Goal: Task Accomplishment & Management: Use online tool/utility

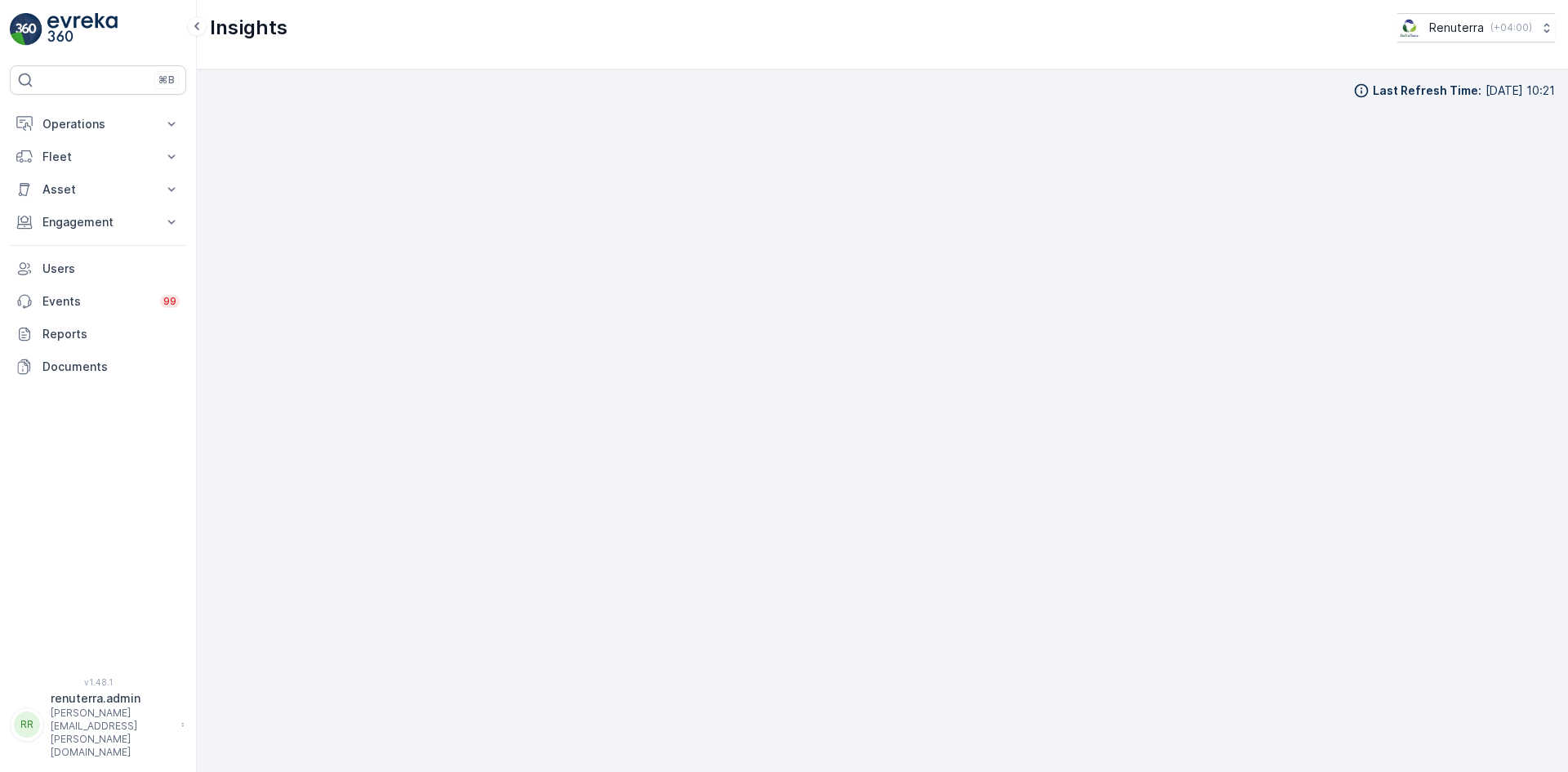
click at [966, 99] on div "Last Refresh Time : [DATE] 10:21" at bounding box center [882, 421] width 1344 height 677
click at [1064, 95] on div "Last Refresh Time : [DATE] 10:21" at bounding box center [882, 90] width 1344 height 16
click at [80, 219] on p "Engagement" at bounding box center [98, 222] width 111 height 16
click at [90, 259] on link "Insights" at bounding box center [110, 249] width 151 height 23
click at [57, 131] on p "Operations" at bounding box center [98, 123] width 111 height 16
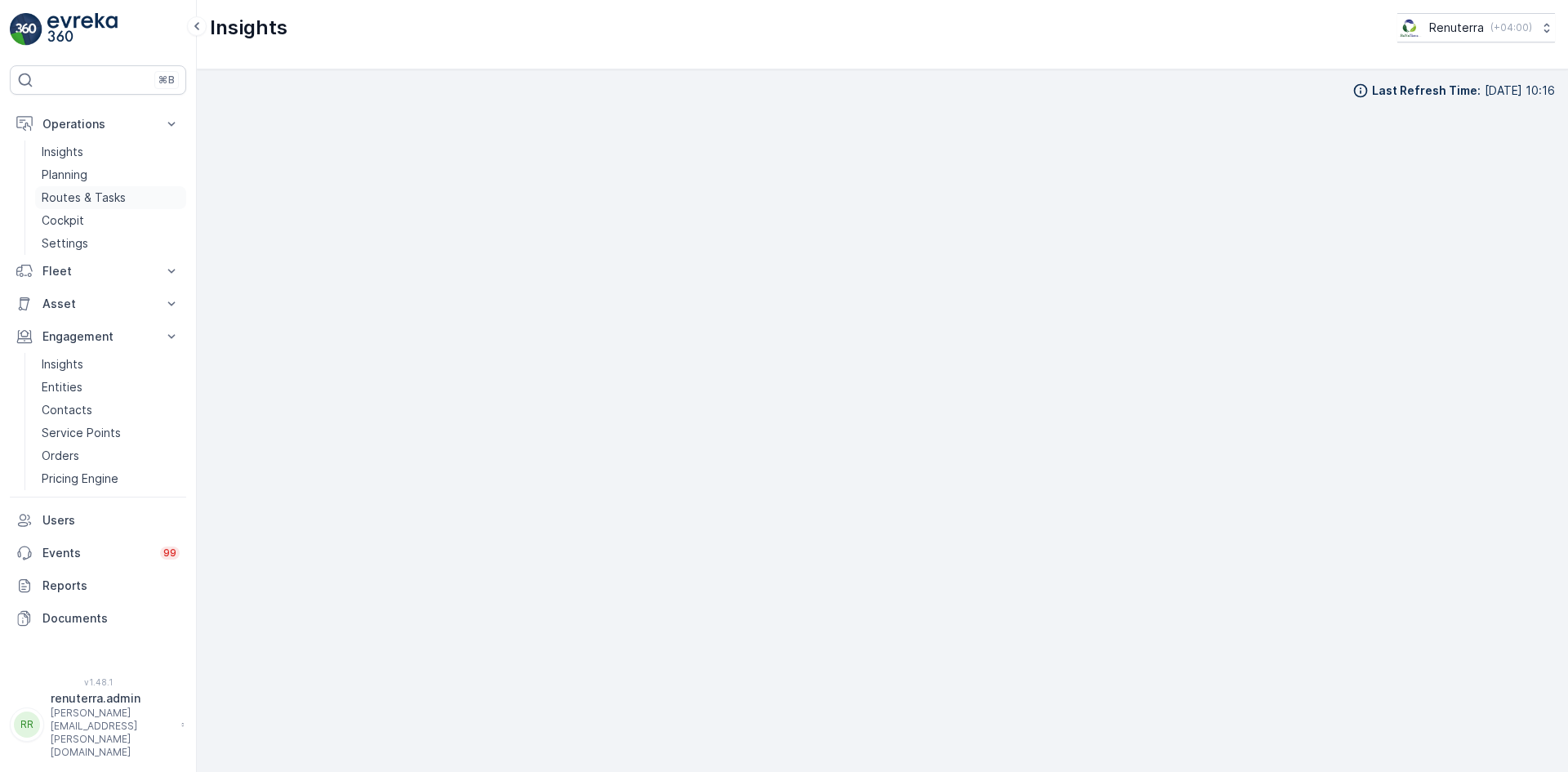
click at [75, 200] on p "Routes & Tasks" at bounding box center [84, 197] width 84 height 16
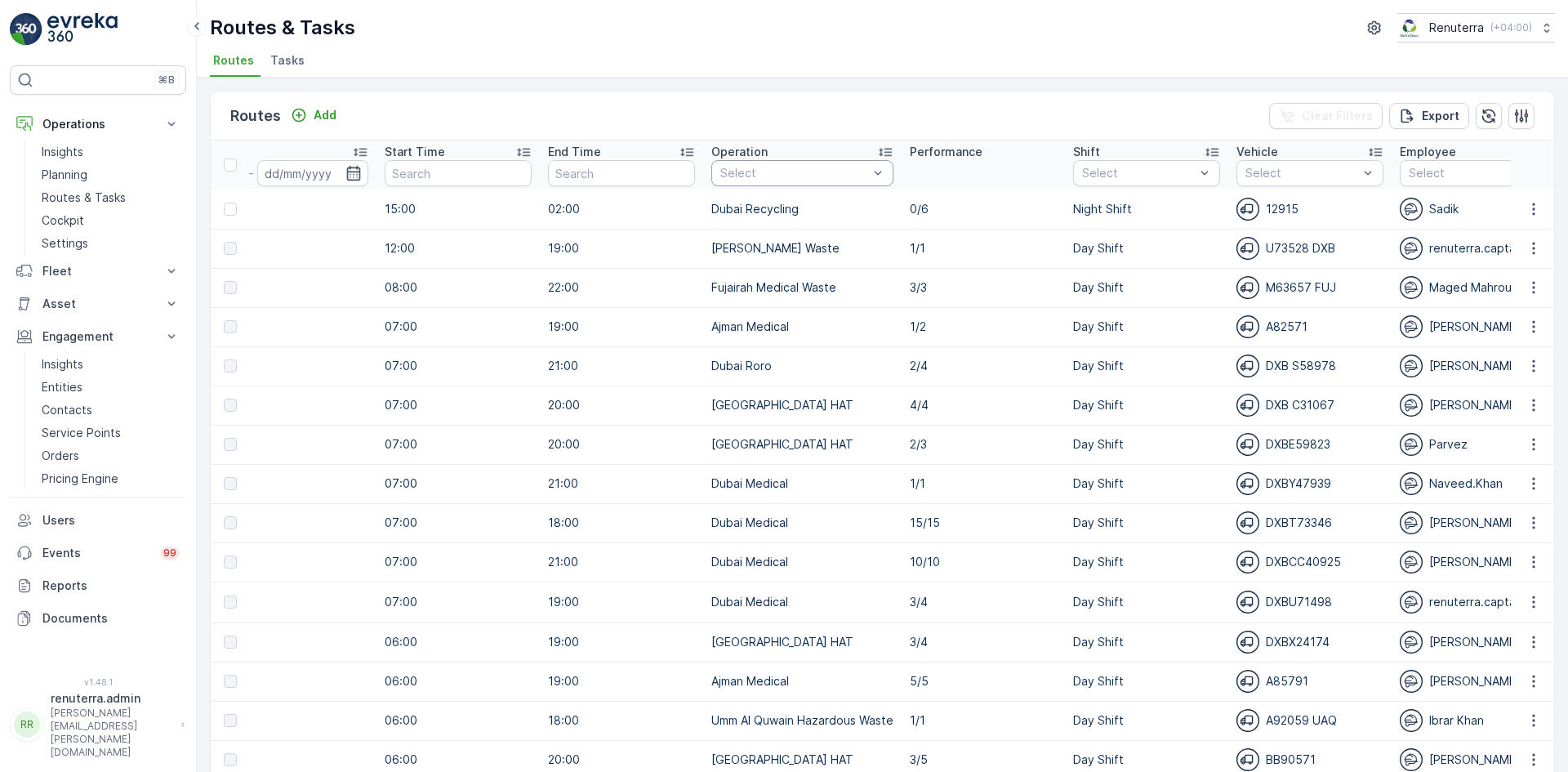
click at [838, 176] on div at bounding box center [794, 173] width 151 height 13
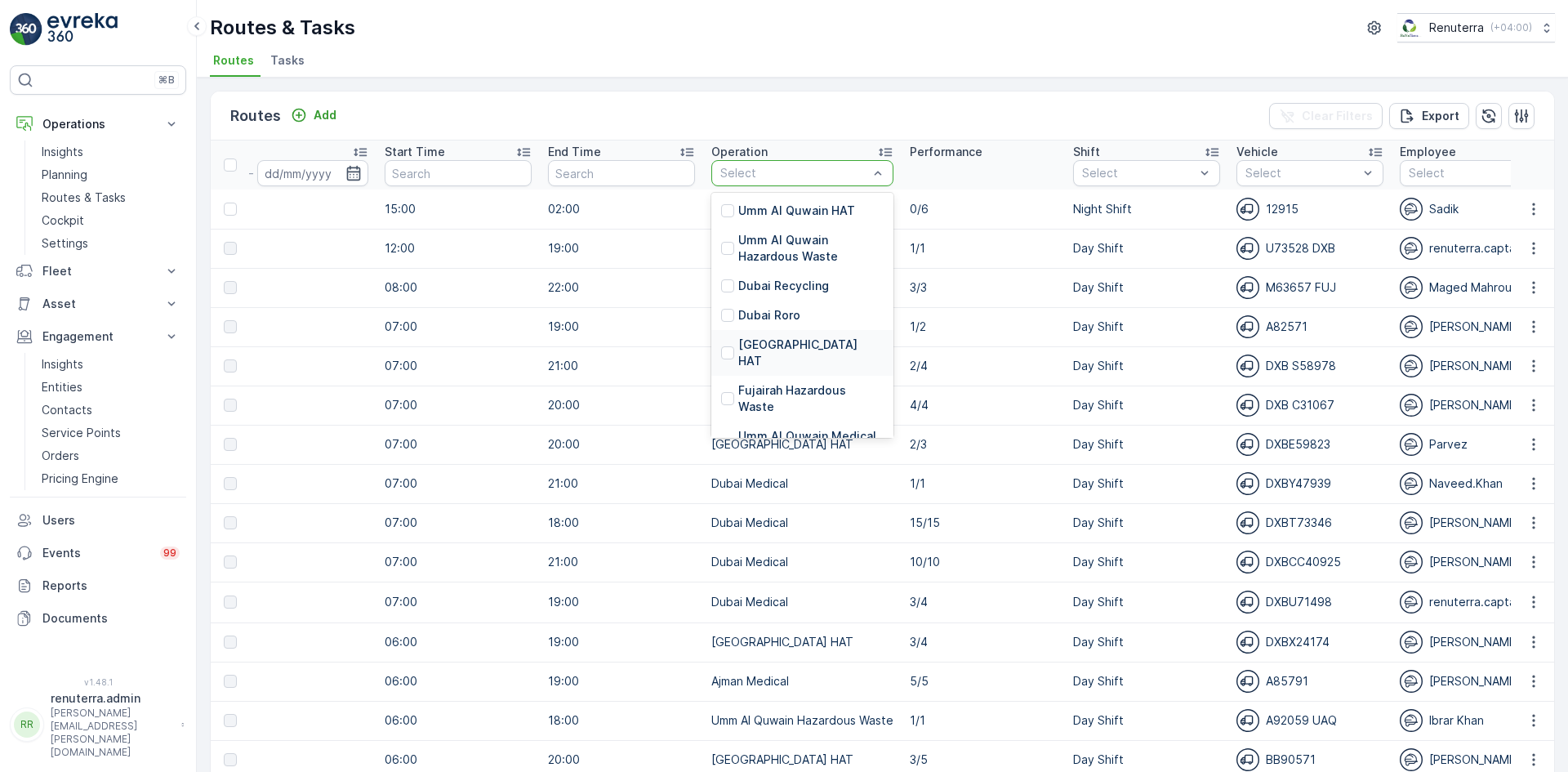
click at [760, 340] on p "[GEOGRAPHIC_DATA] HAT" at bounding box center [811, 353] width 146 height 33
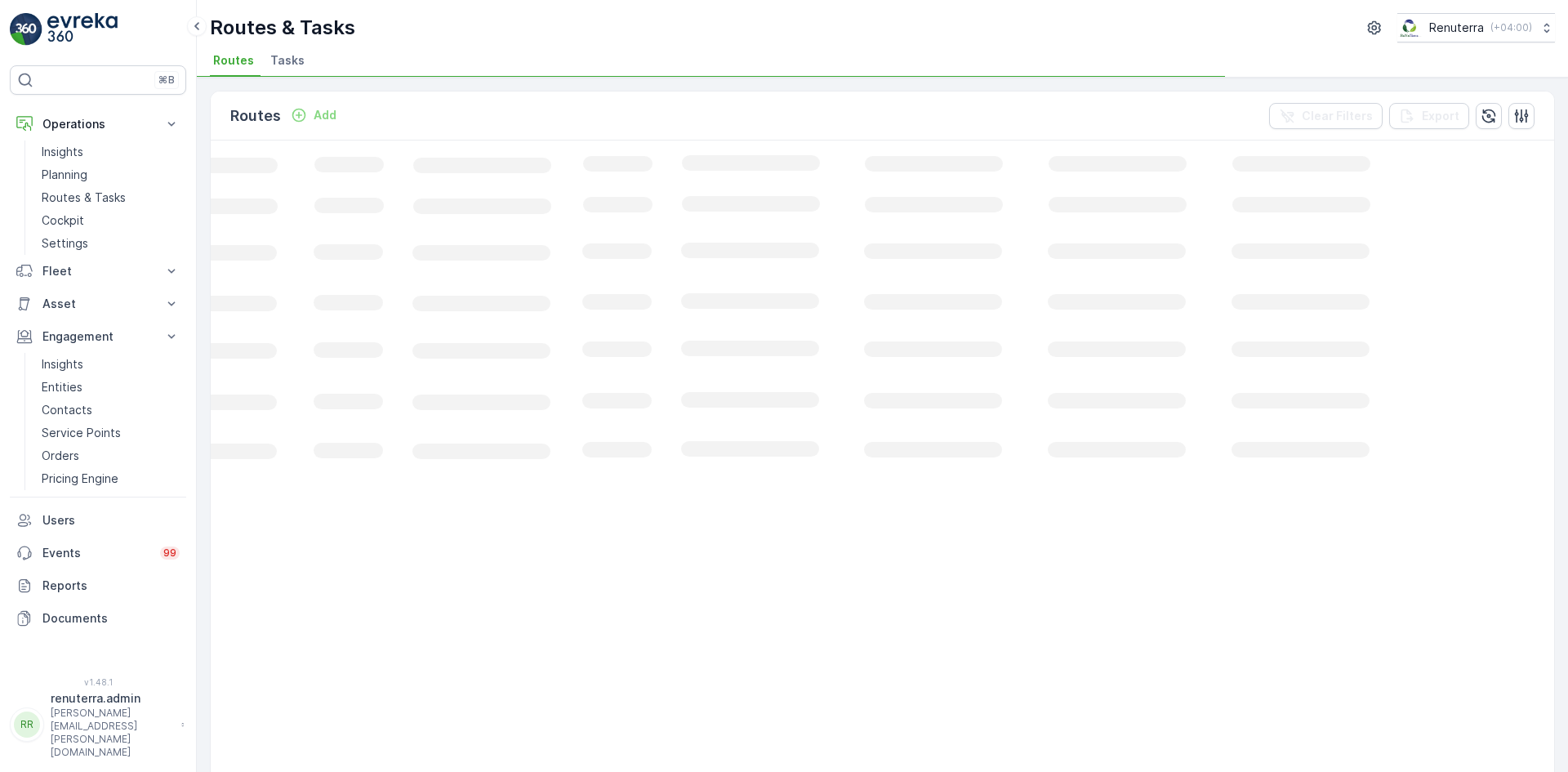
scroll to position [0, 229]
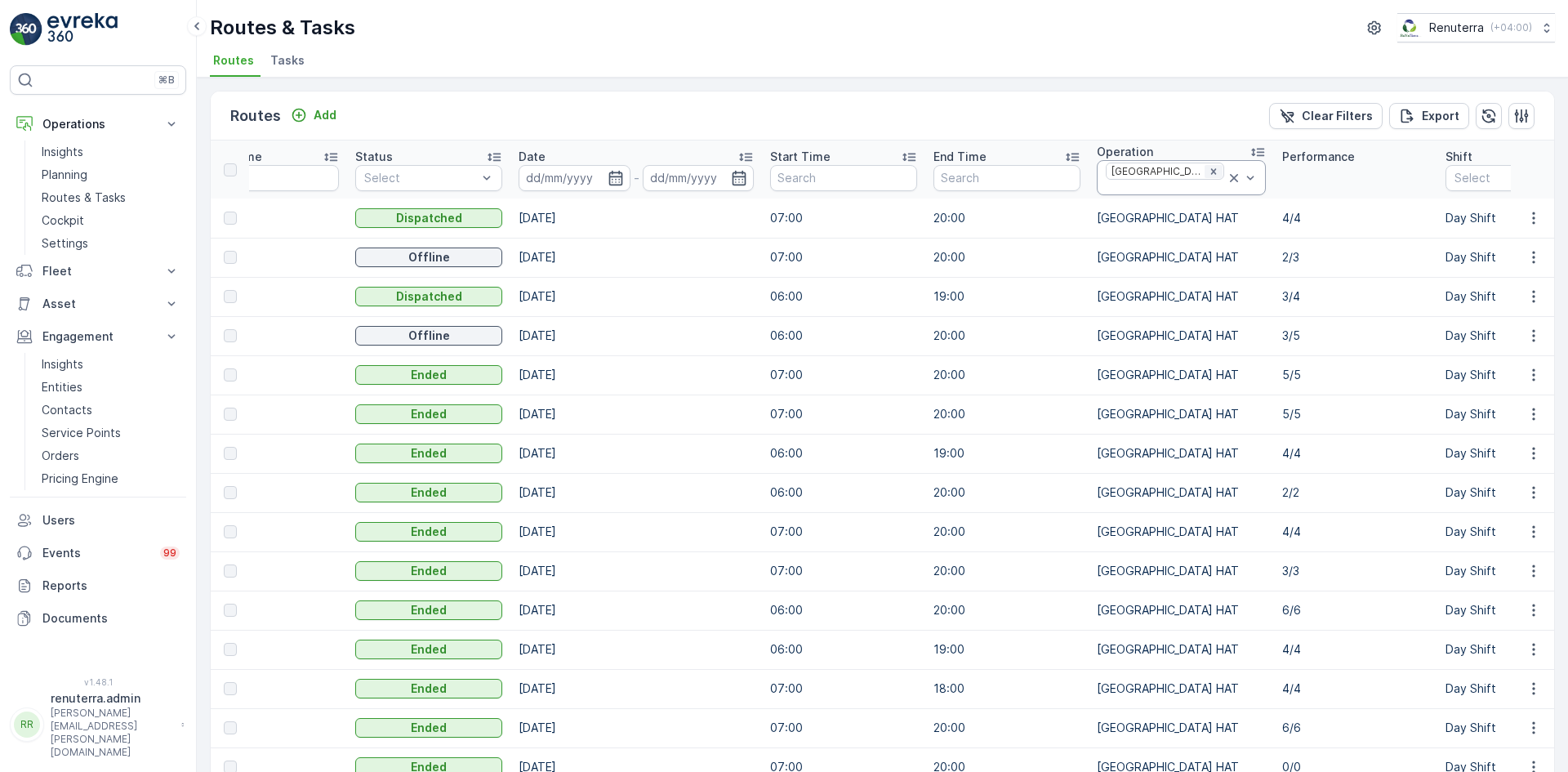
click at [1207, 173] on icon "Remove Dubai HAT" at bounding box center [1213, 171] width 11 height 11
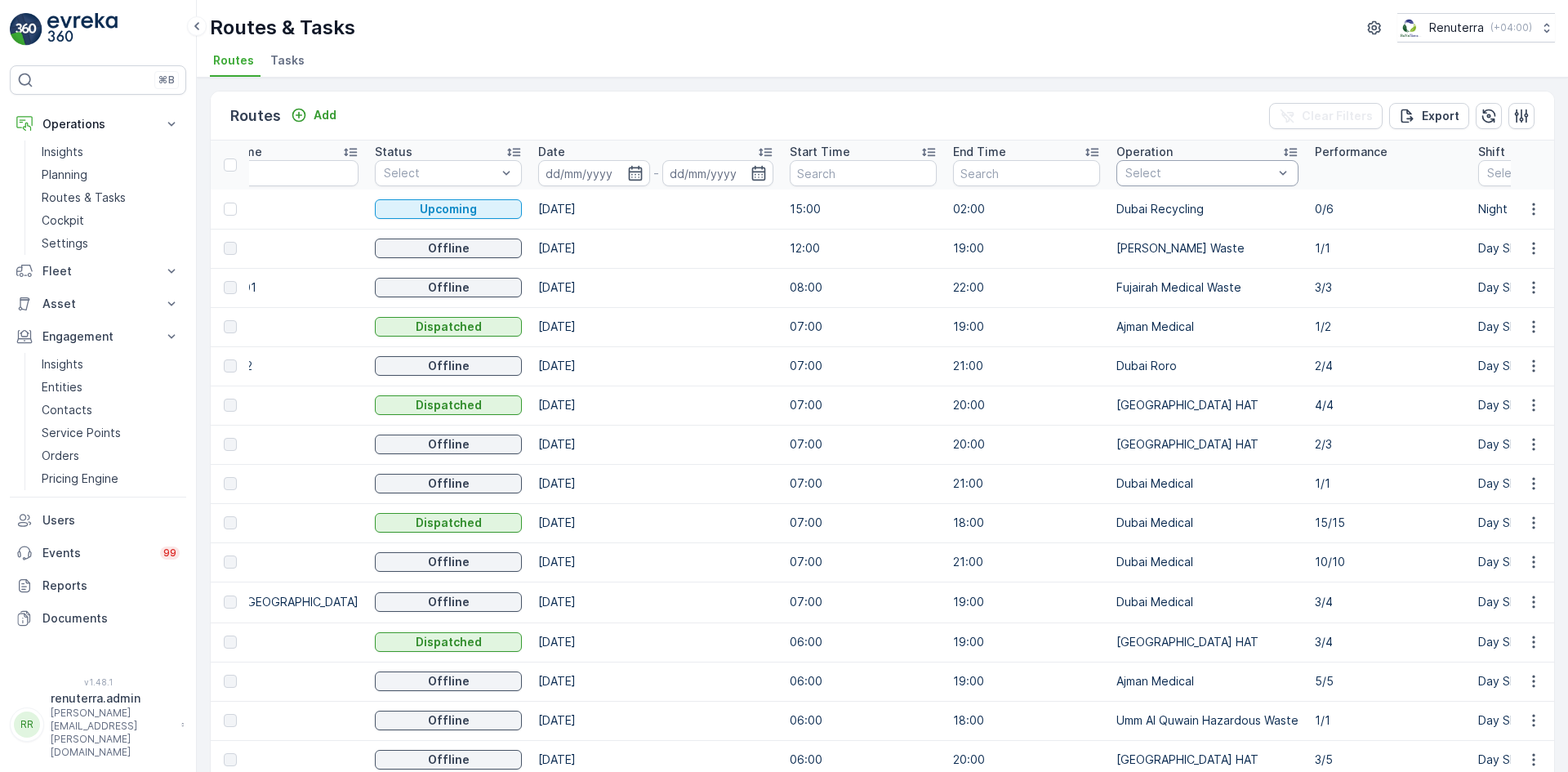
click at [1180, 182] on div "Select" at bounding box center [1207, 173] width 182 height 27
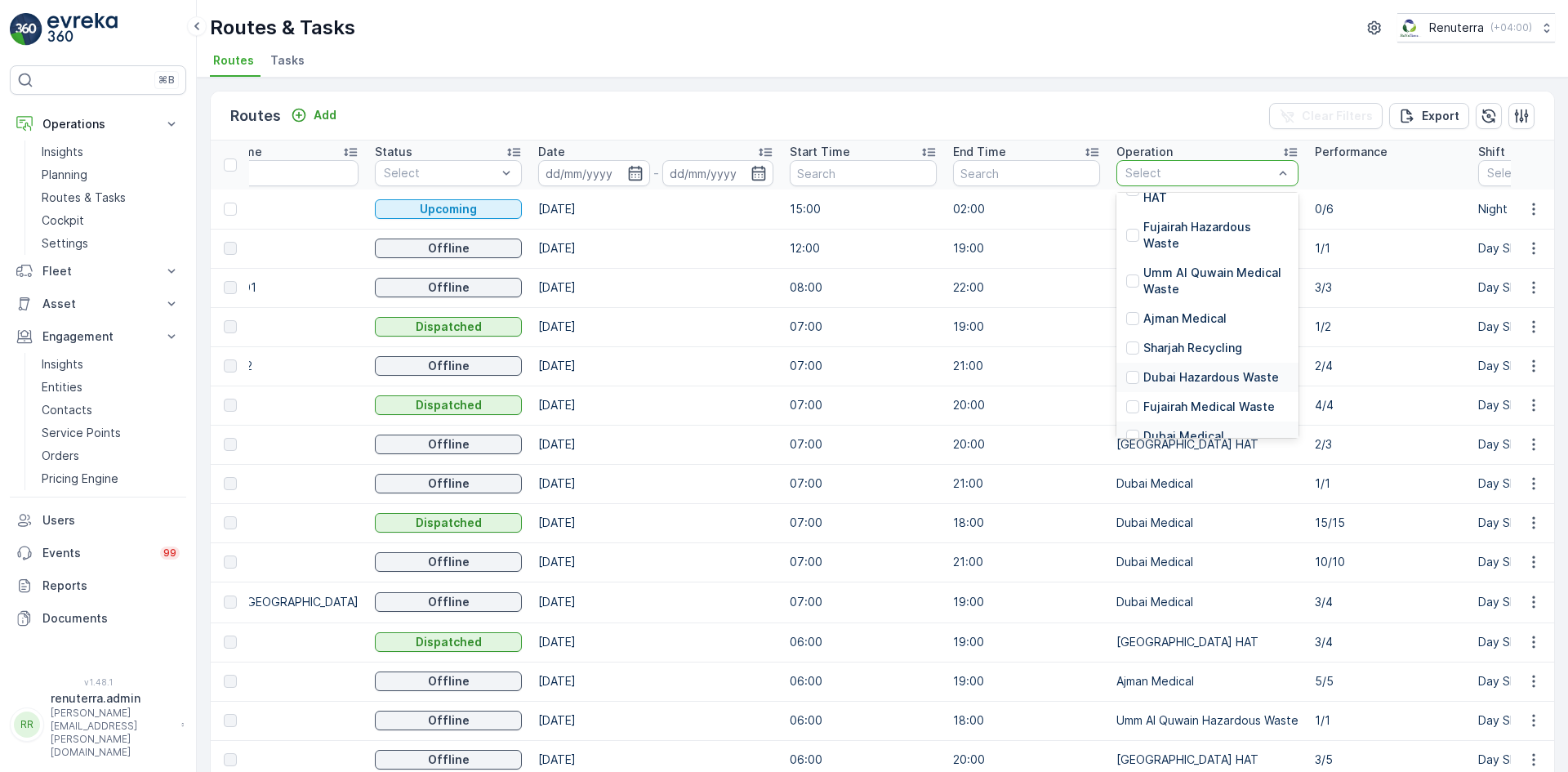
scroll to position [236, 0]
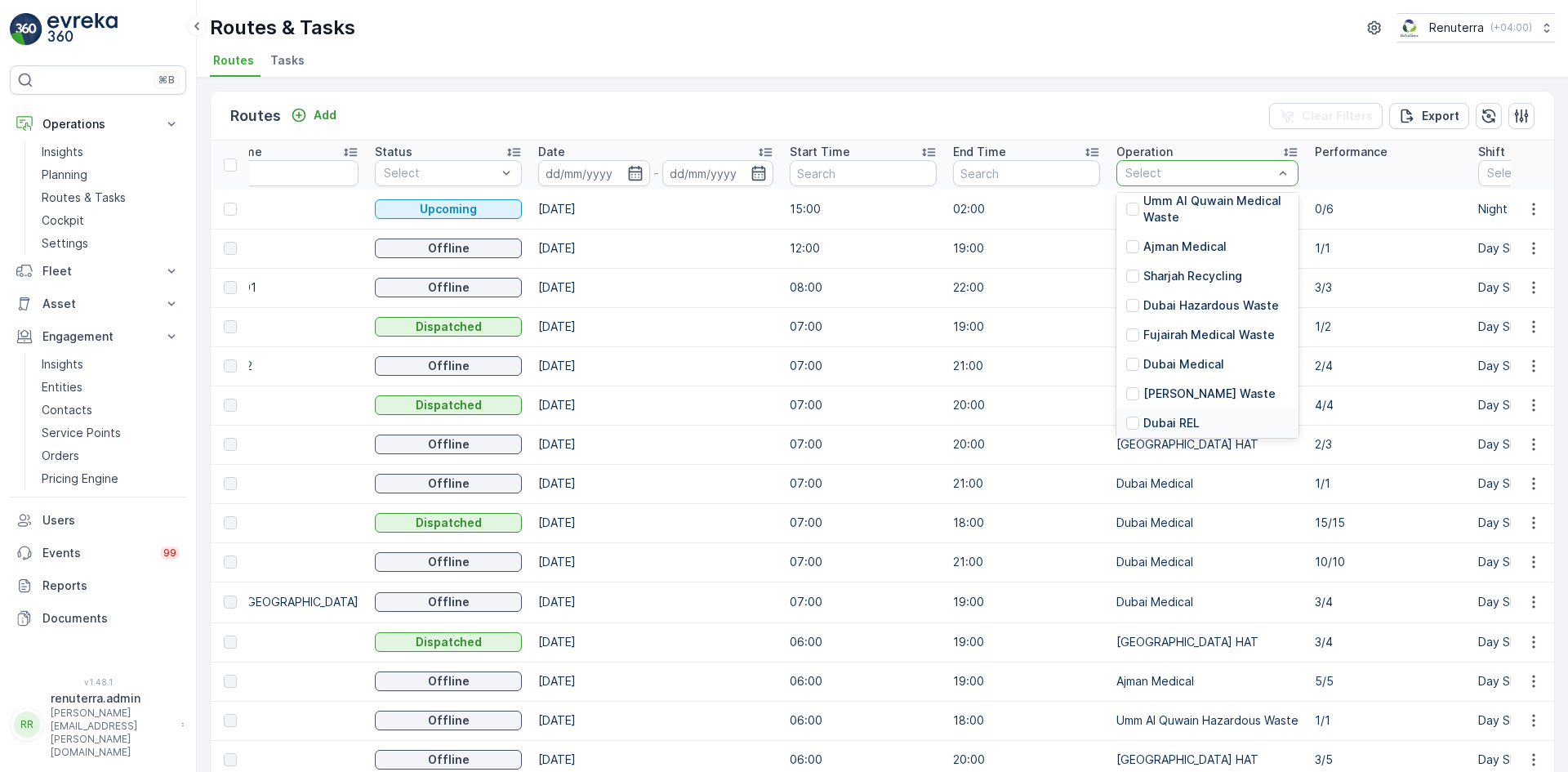
click at [1147, 415] on p "Dubai REL" at bounding box center [1172, 422] width 57 height 16
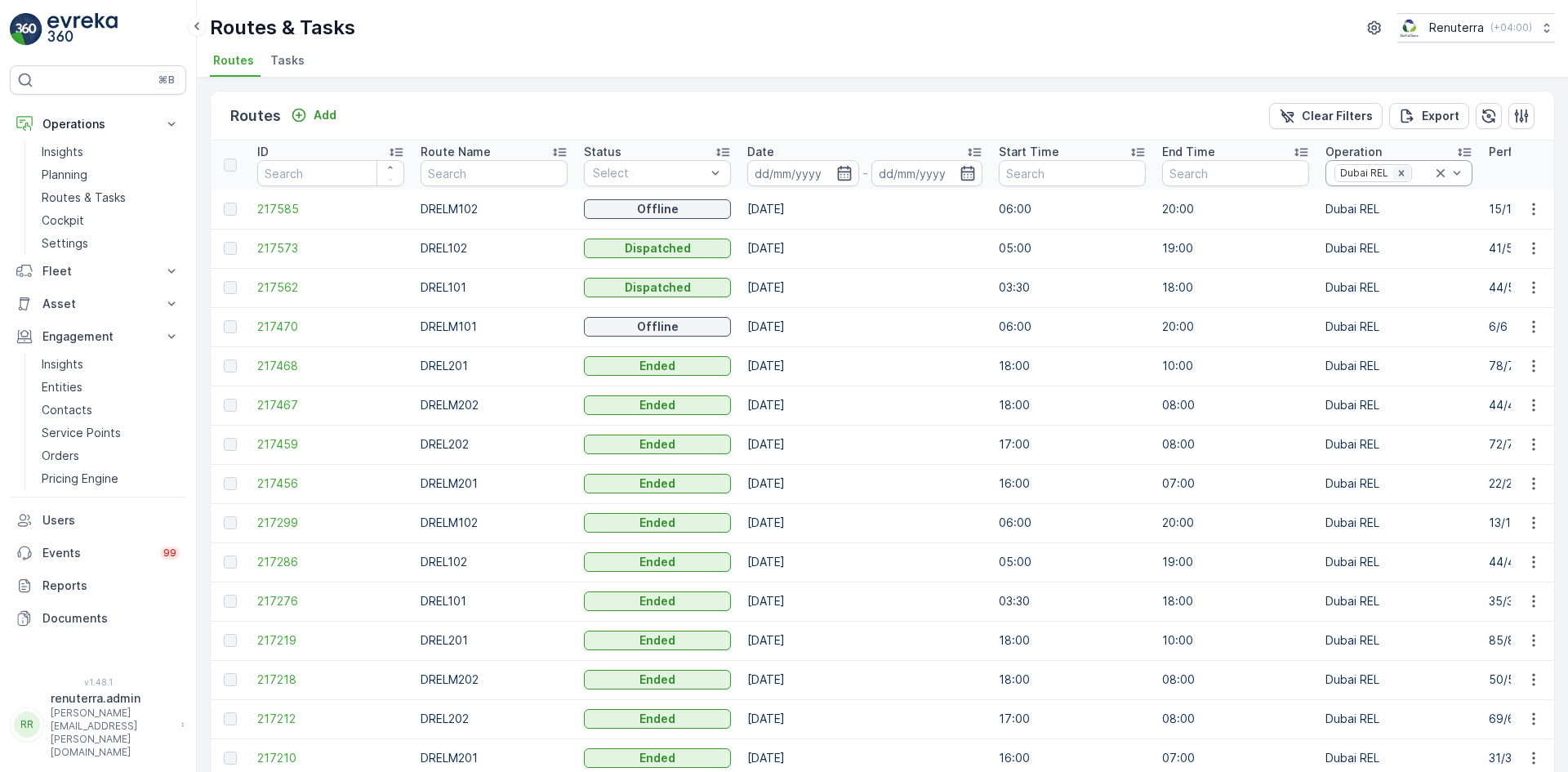
click at [1398, 177] on icon "Remove Dubai REL" at bounding box center [1401, 172] width 11 height 11
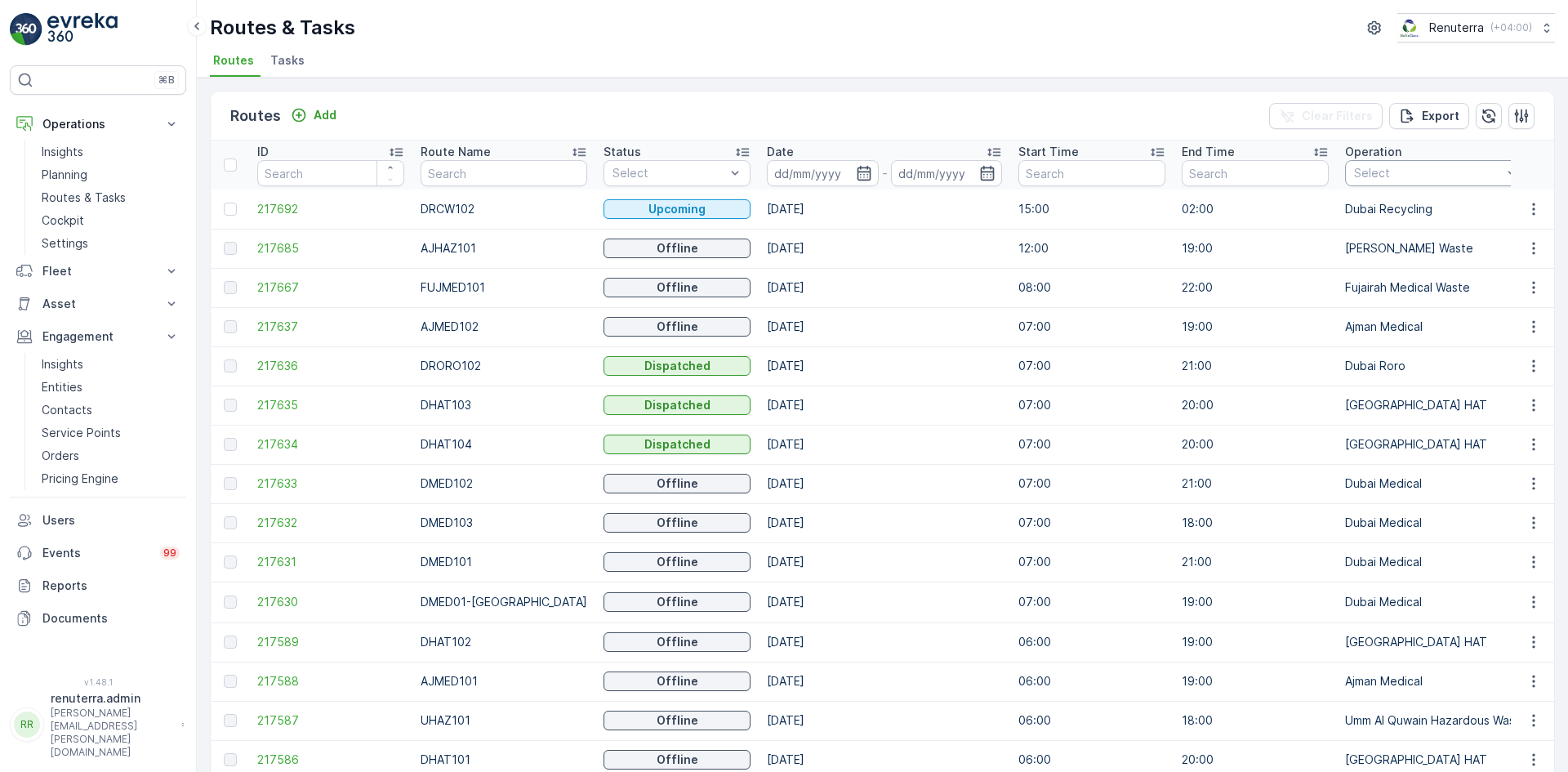
click at [1374, 177] on div at bounding box center [1428, 173] width 151 height 13
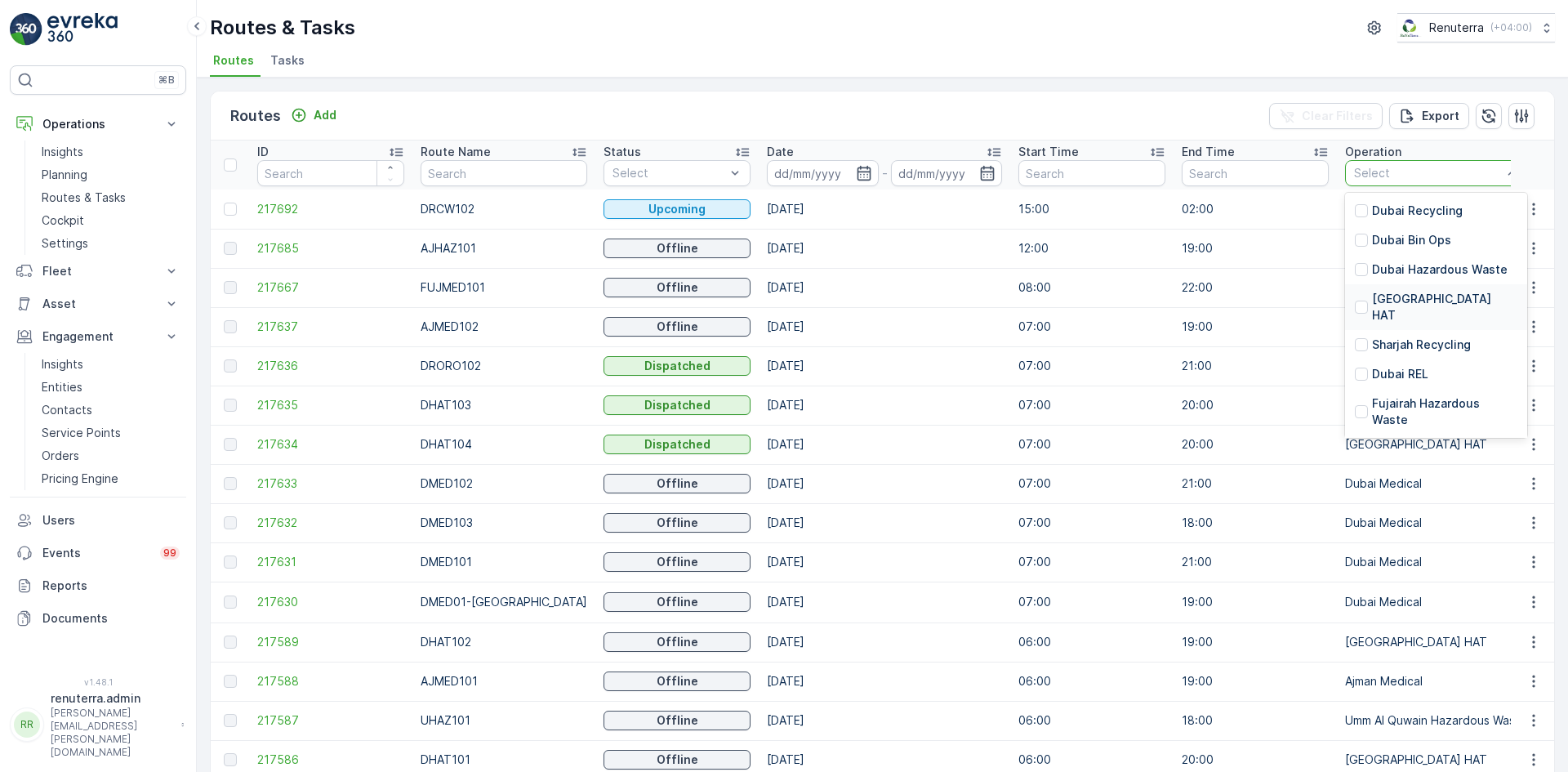
click at [1372, 295] on p "[GEOGRAPHIC_DATA] HAT" at bounding box center [1445, 307] width 146 height 33
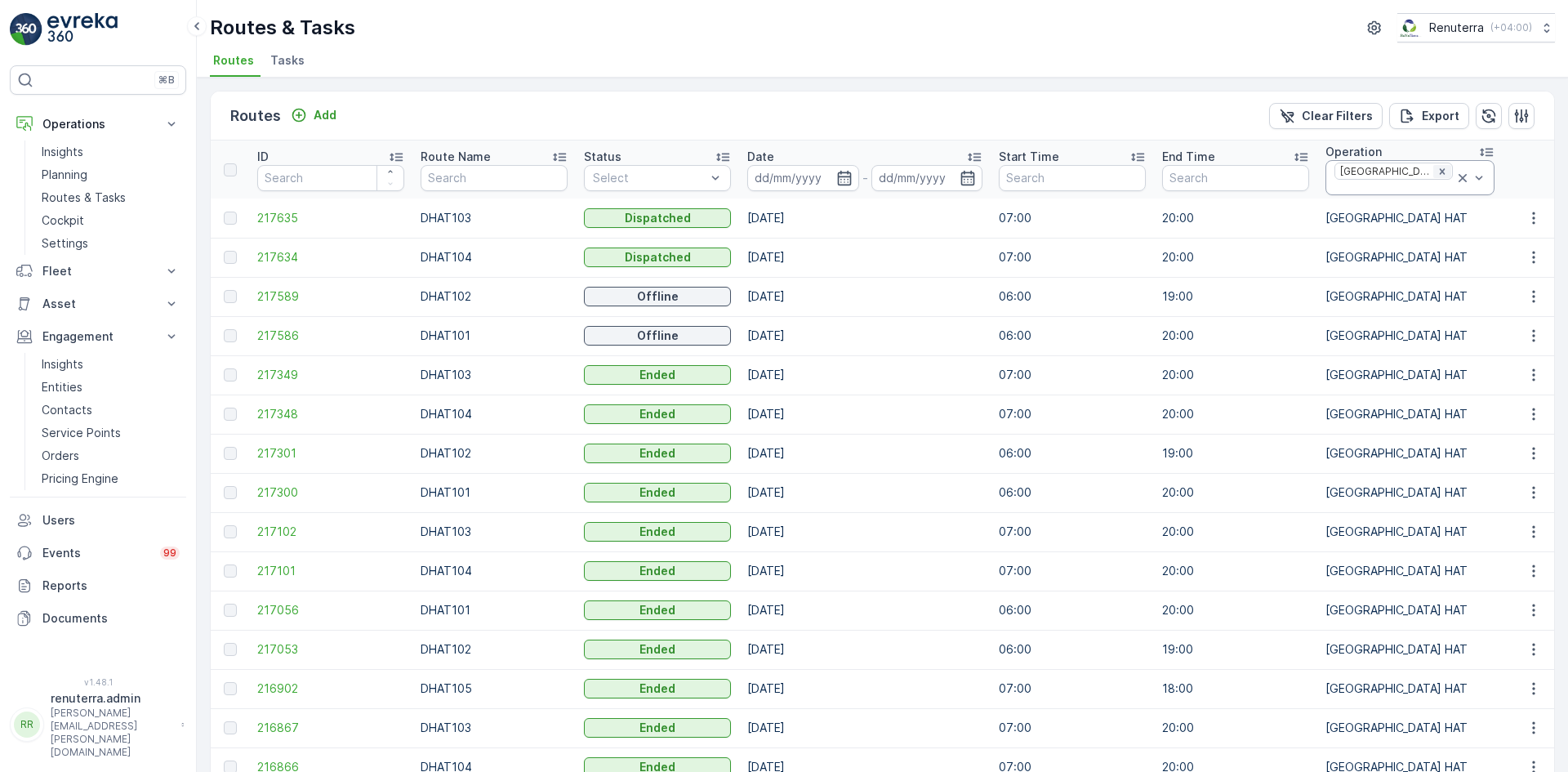
click at [1436, 169] on icon "Remove Dubai HAT" at bounding box center [1441, 171] width 11 height 11
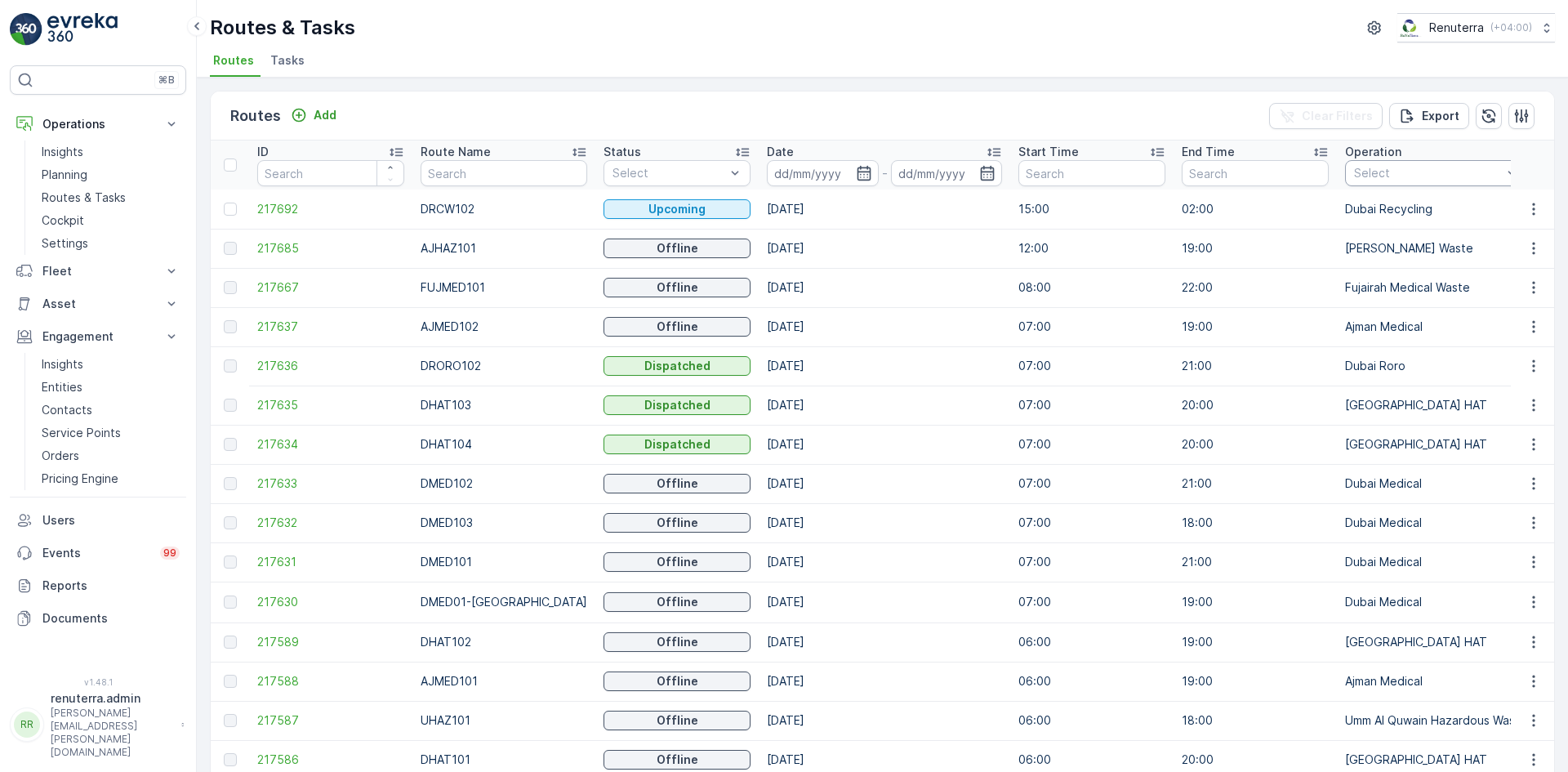
click at [1374, 176] on div at bounding box center [1428, 173] width 151 height 13
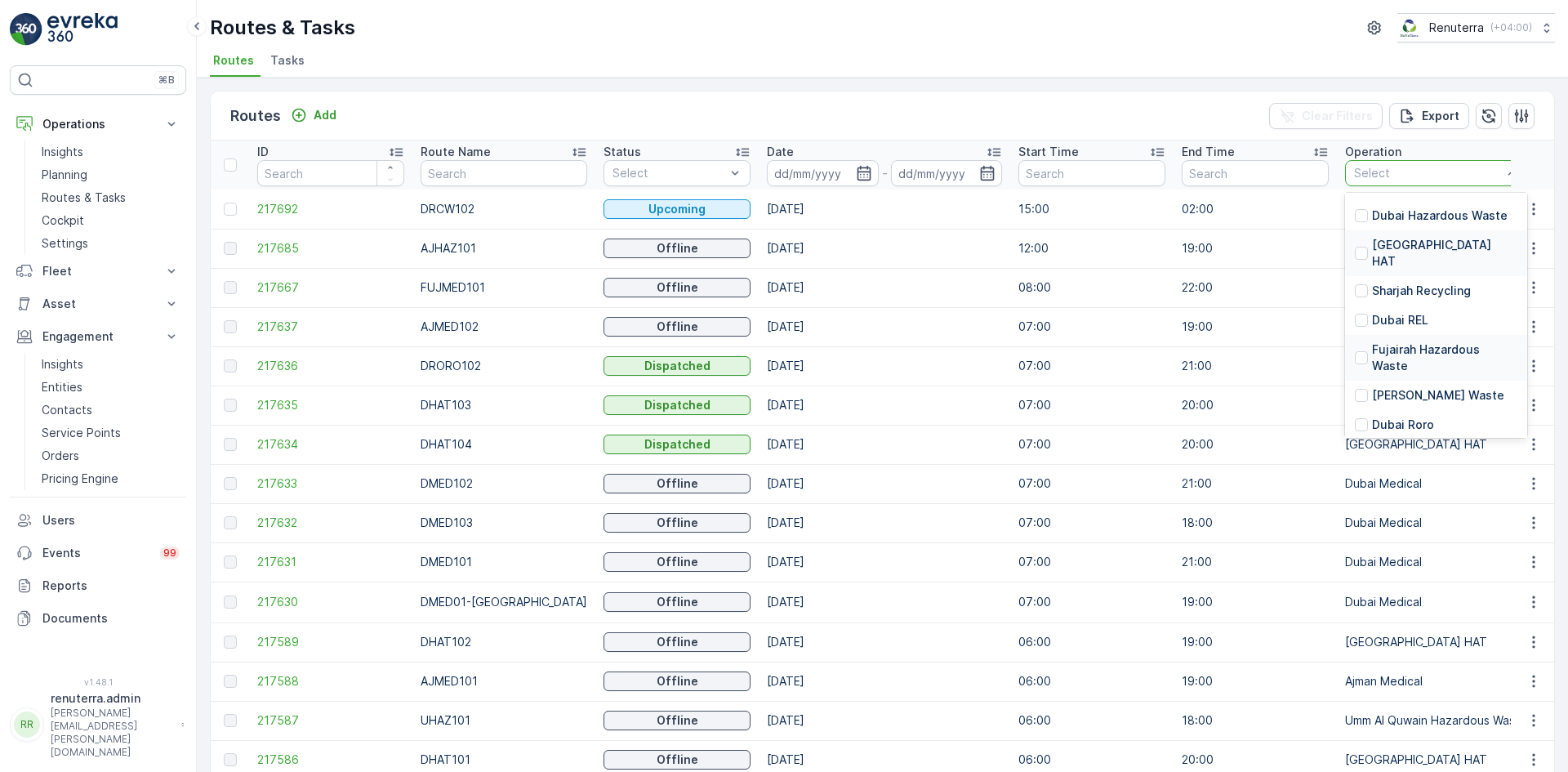
scroll to position [81, 0]
click at [1372, 389] on p "Dubai Roro" at bounding box center [1403, 397] width 62 height 16
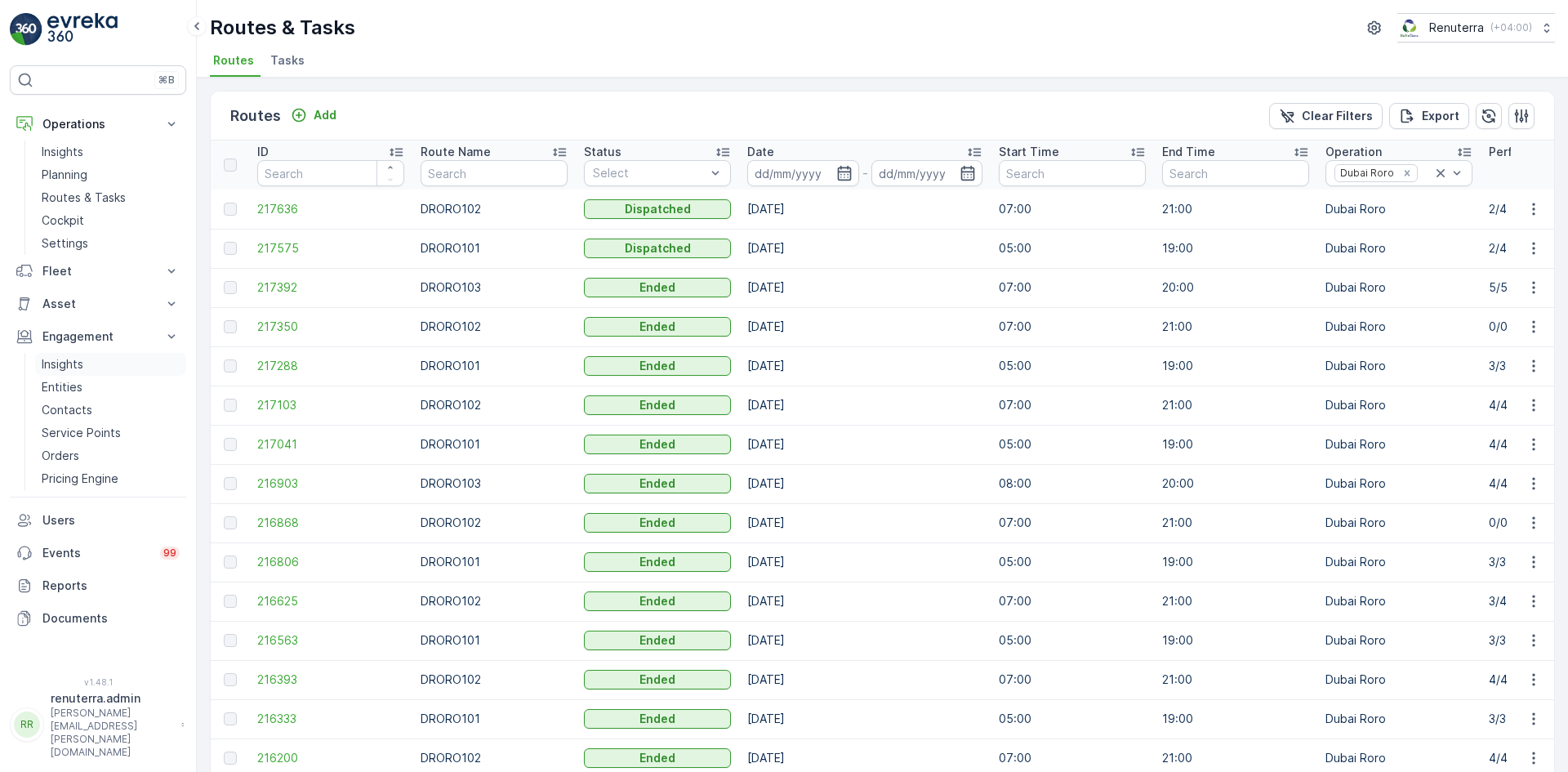
click at [82, 368] on p "Insights" at bounding box center [63, 364] width 42 height 16
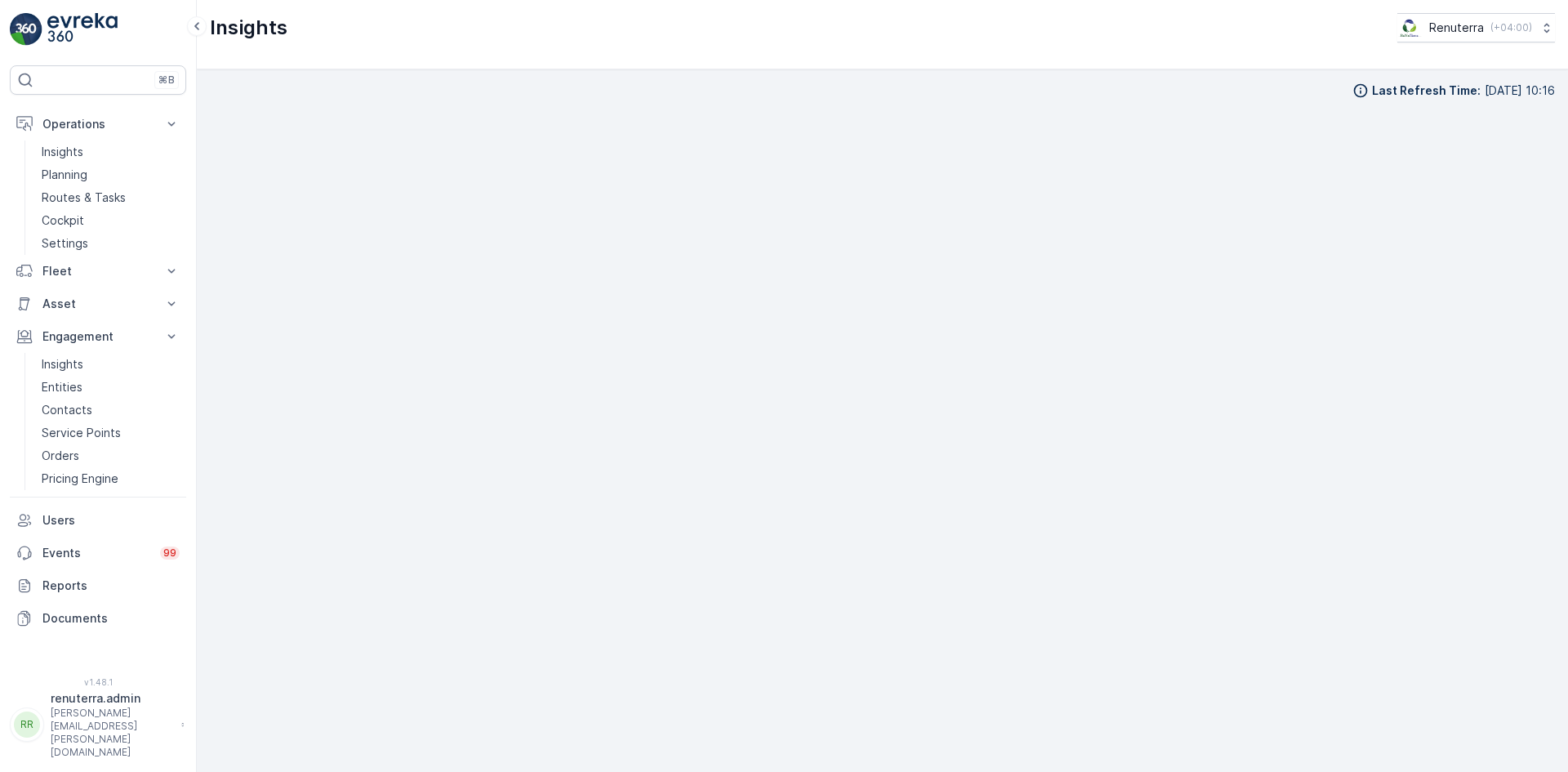
click at [1559, 224] on div "Last Refresh Time : [DATE] 10:16" at bounding box center [882, 421] width 1371 height 703
click at [1553, 483] on div "Last Refresh Time : [DATE] 10:16" at bounding box center [882, 421] width 1371 height 703
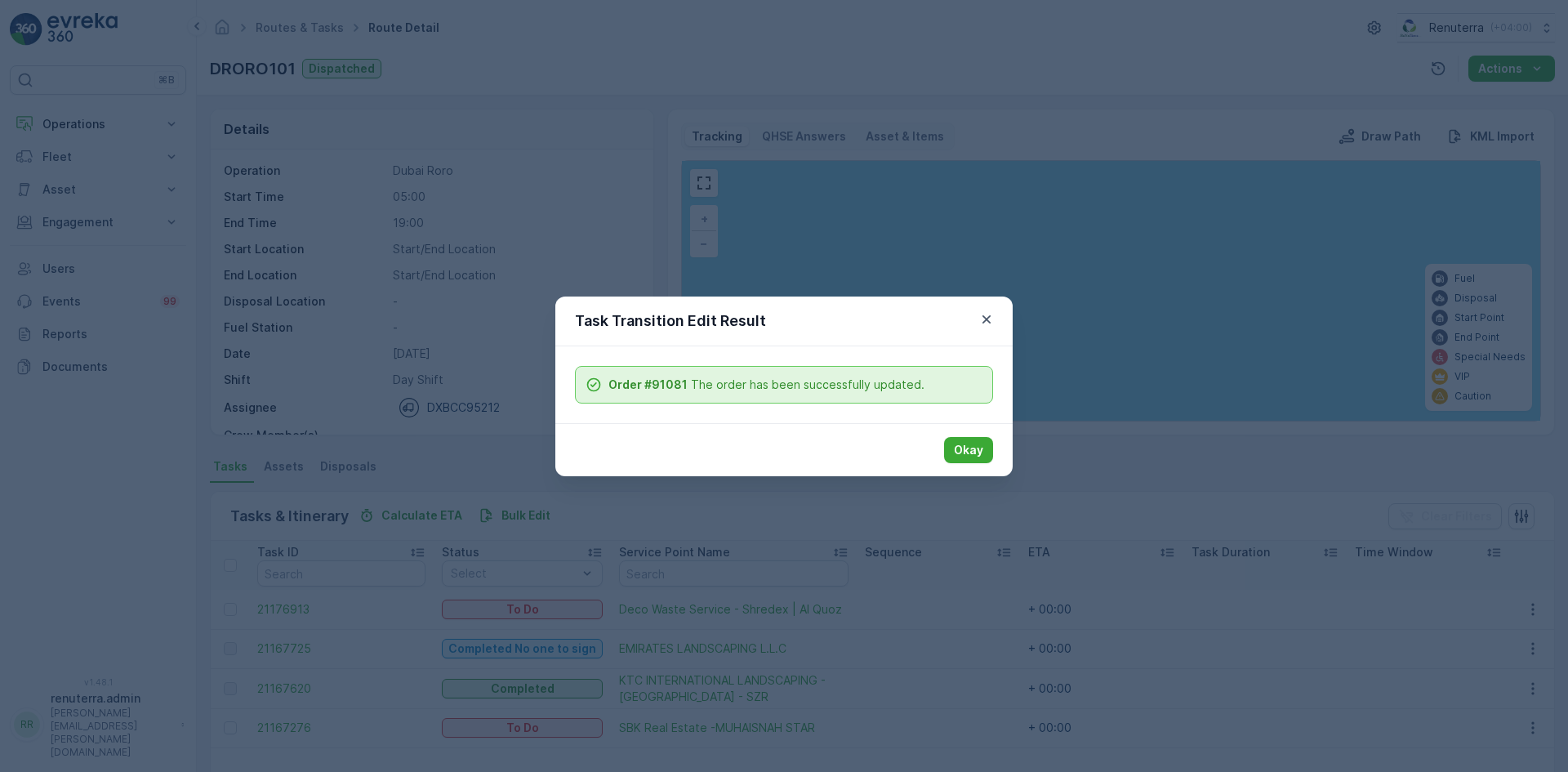
click at [975, 448] on p "Okay" at bounding box center [969, 450] width 29 height 16
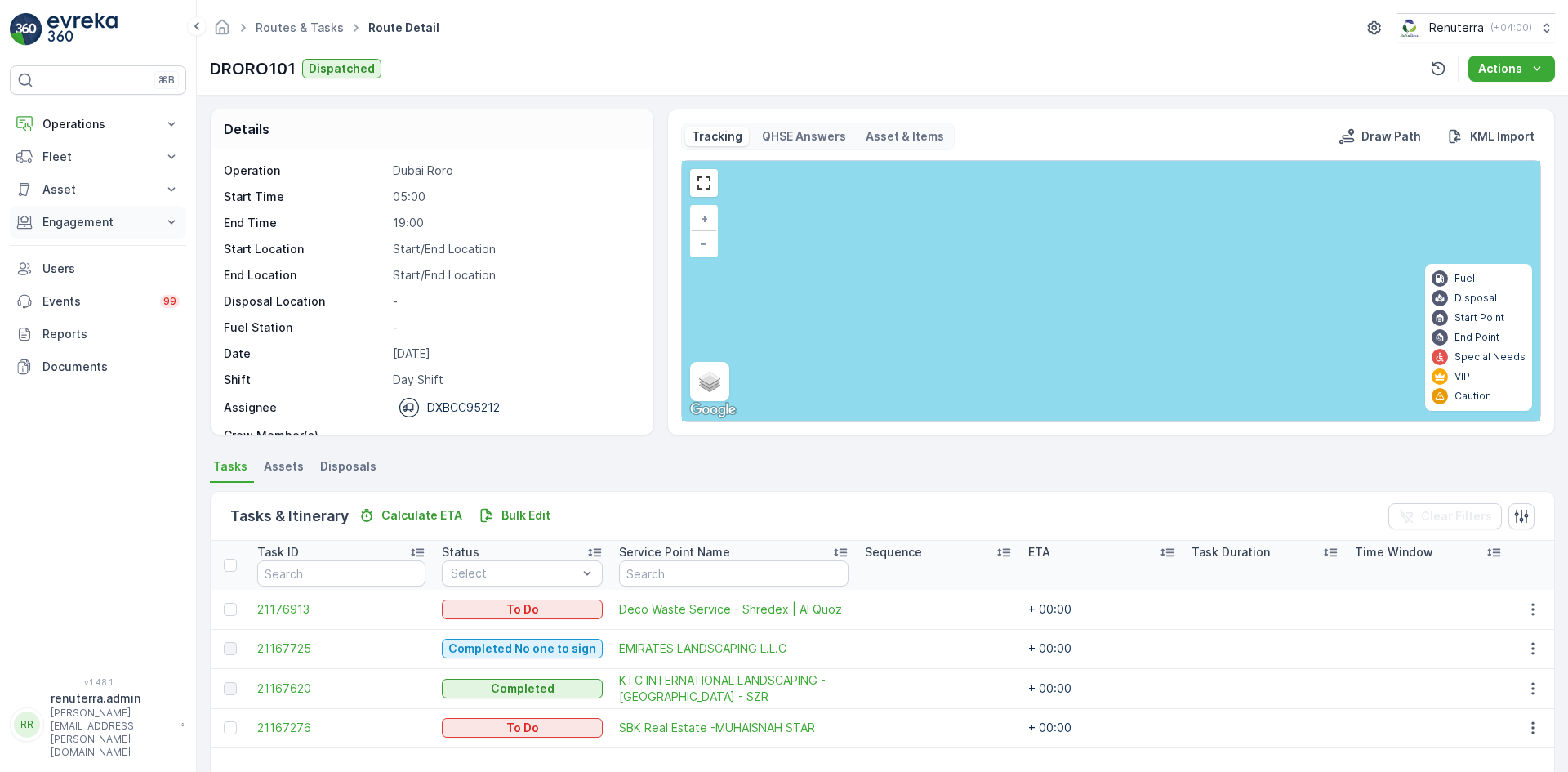
click at [128, 228] on p "Engagement" at bounding box center [98, 222] width 111 height 16
click at [75, 248] on p "Insights" at bounding box center [63, 249] width 42 height 16
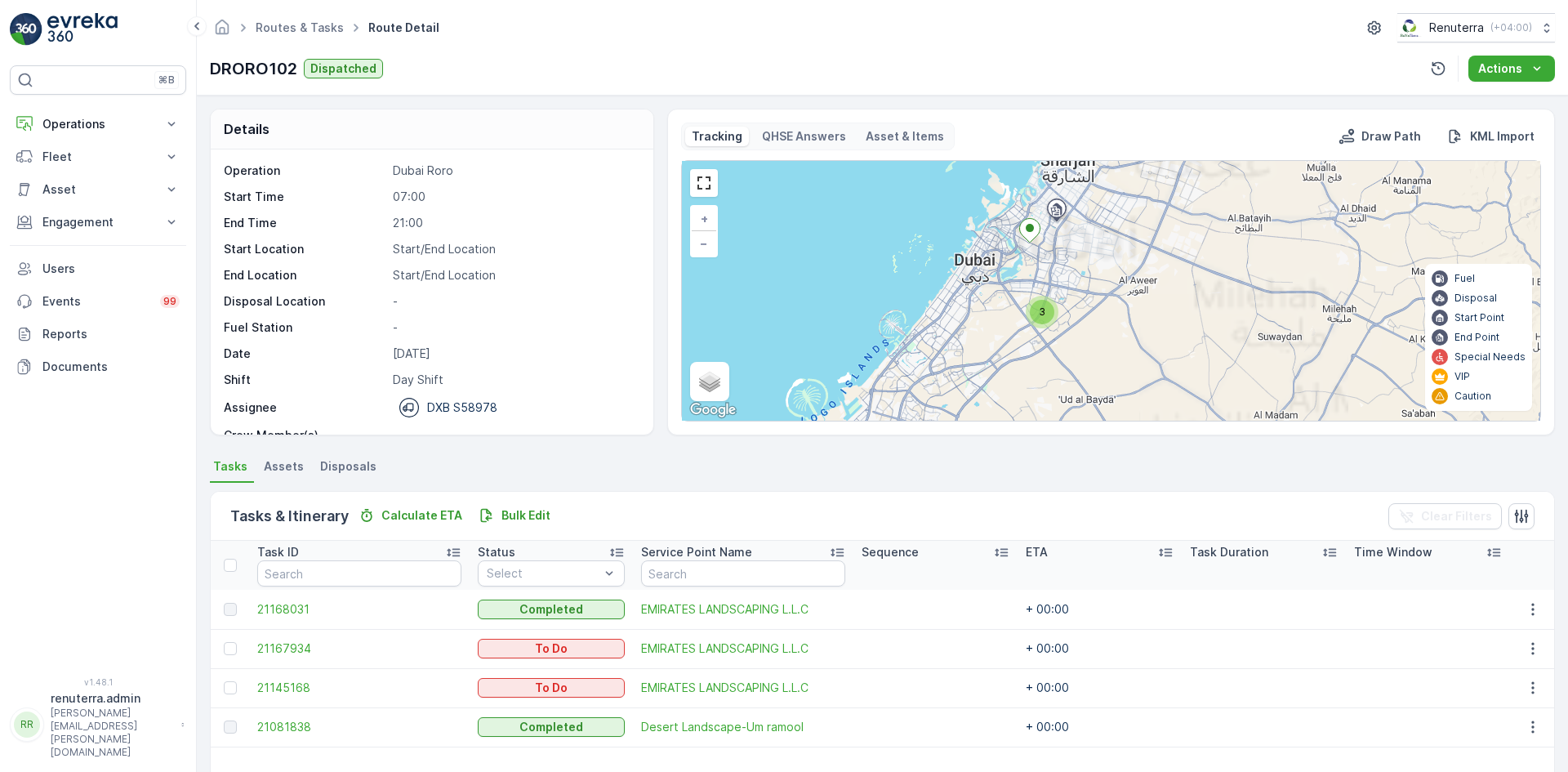
drag, startPoint x: 1052, startPoint y: 308, endPoint x: 1052, endPoint y: 232, distance: 76.0
click at [1052, 232] on div "3 + − Satellite Roadmap Terrain Hybrid Leaflet Keyboard shortcuts Map Data Map …" at bounding box center [1111, 290] width 858 height 260
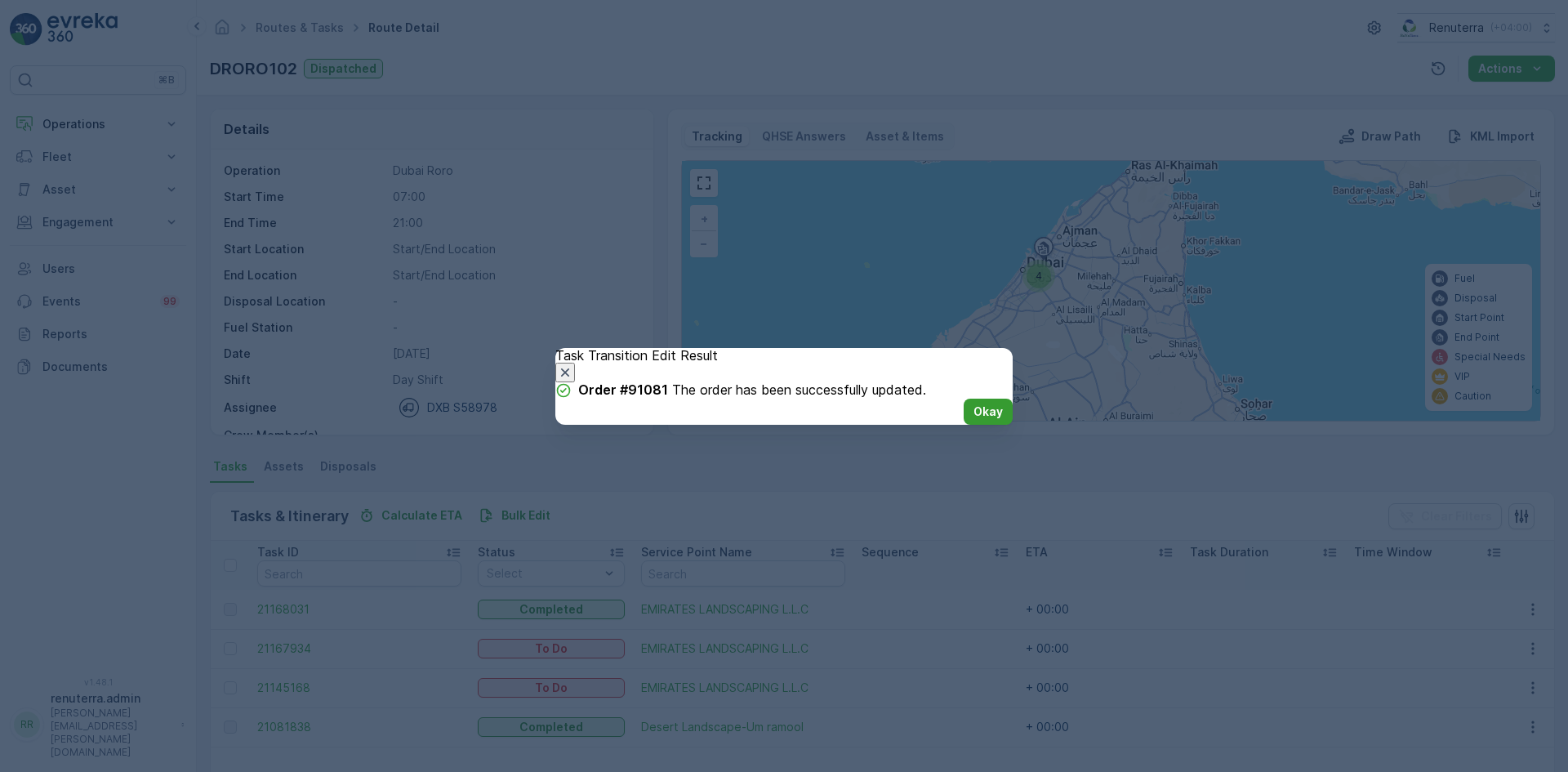
click at [976, 420] on p "Okay" at bounding box center [988, 411] width 29 height 16
